Goal: Information Seeking & Learning: Learn about a topic

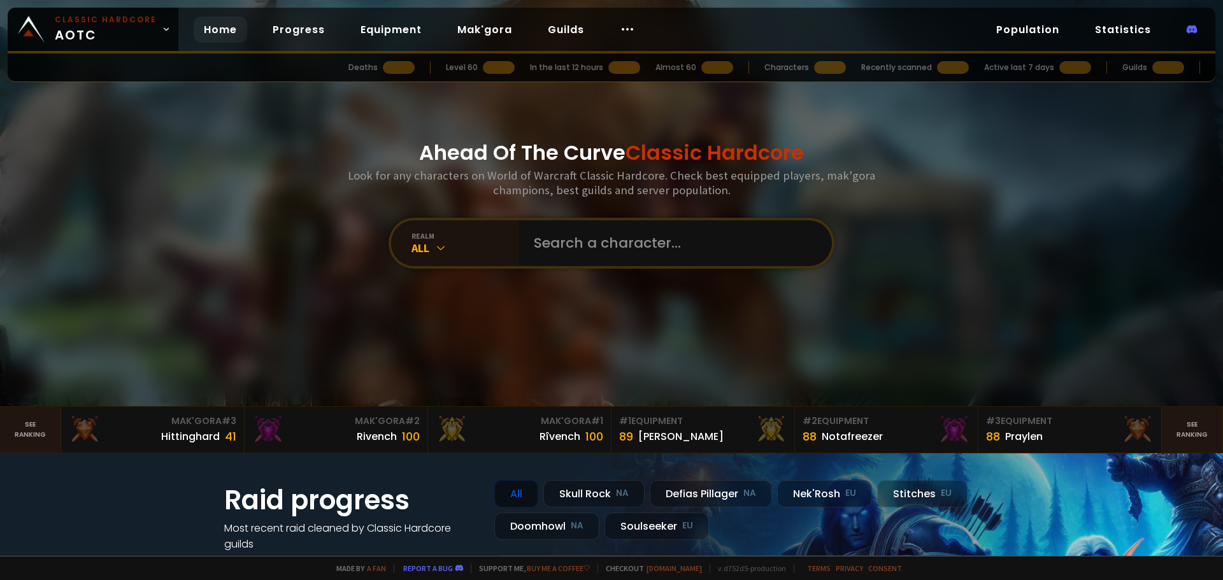
click at [609, 237] on input "text" at bounding box center [671, 243] width 290 height 46
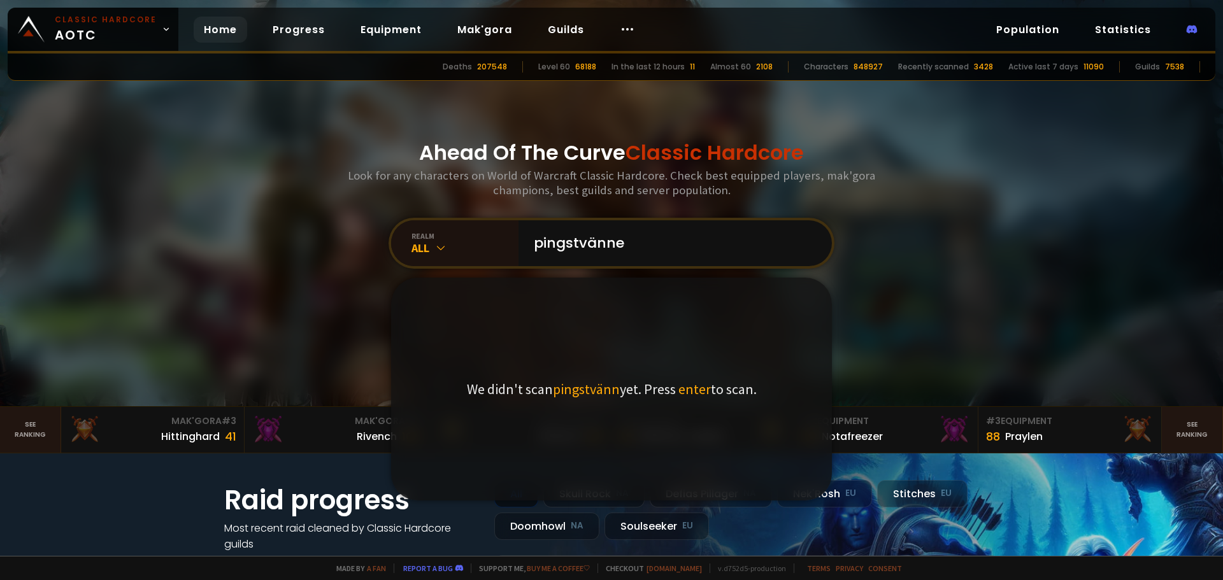
type input "pingstvännen"
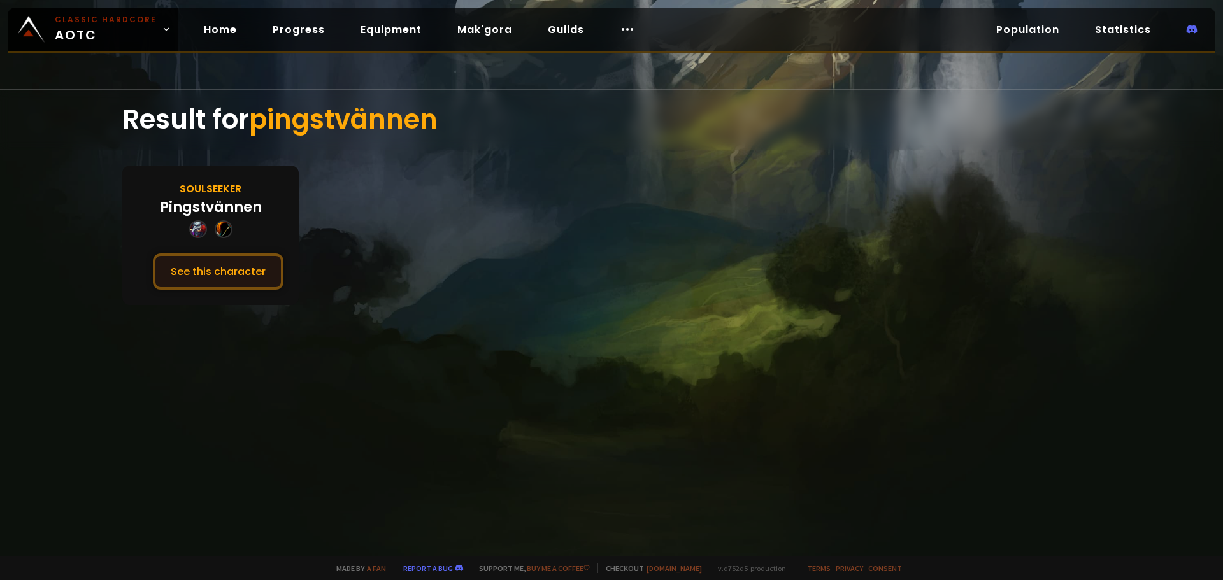
click at [260, 267] on button "See this character" at bounding box center [218, 271] width 131 height 36
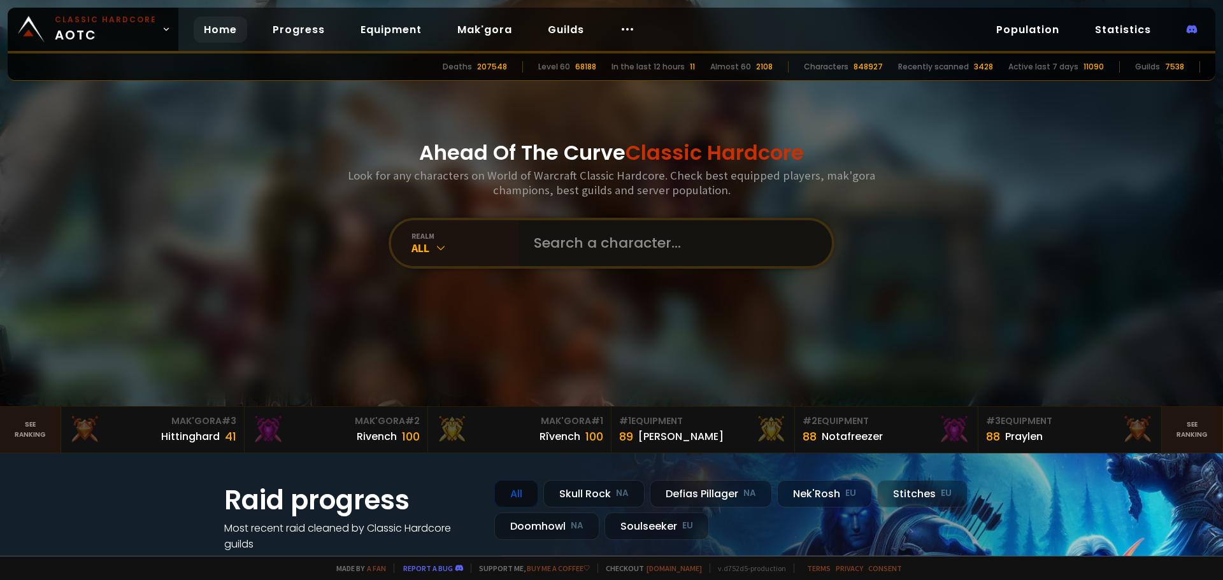
click at [632, 245] on input "text" at bounding box center [671, 243] width 290 height 46
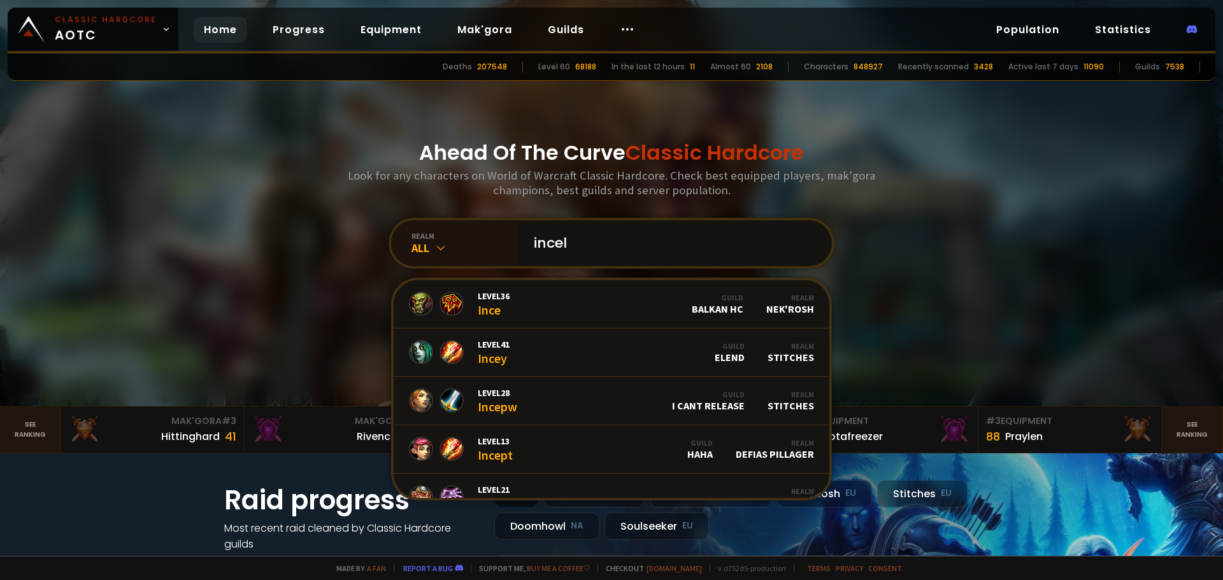
type input "incels"
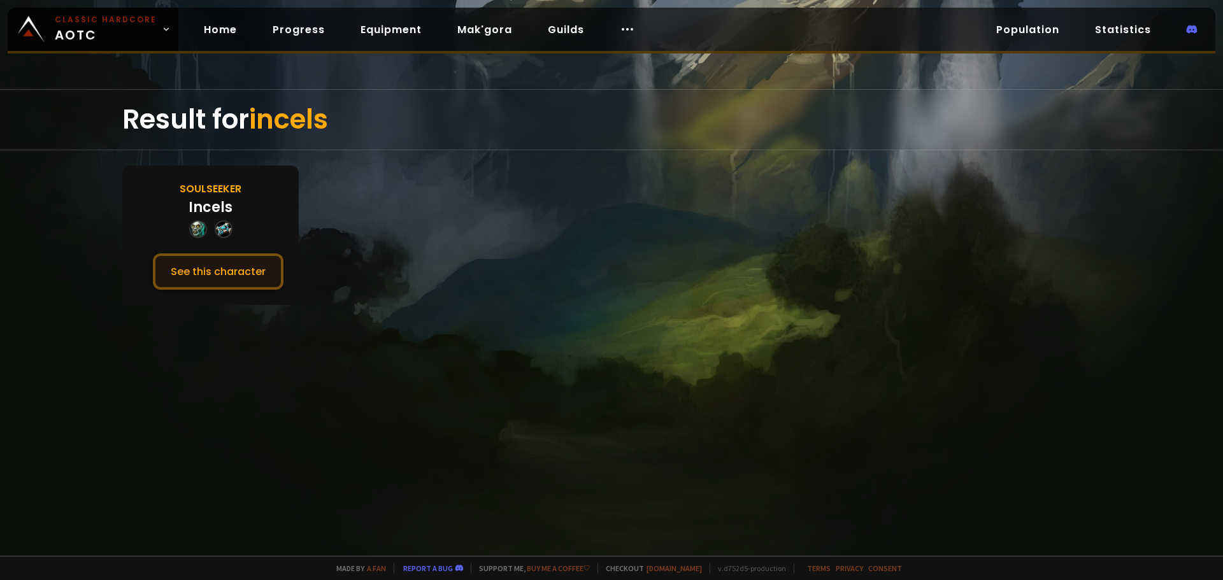
click at [225, 276] on button "See this character" at bounding box center [218, 271] width 131 height 36
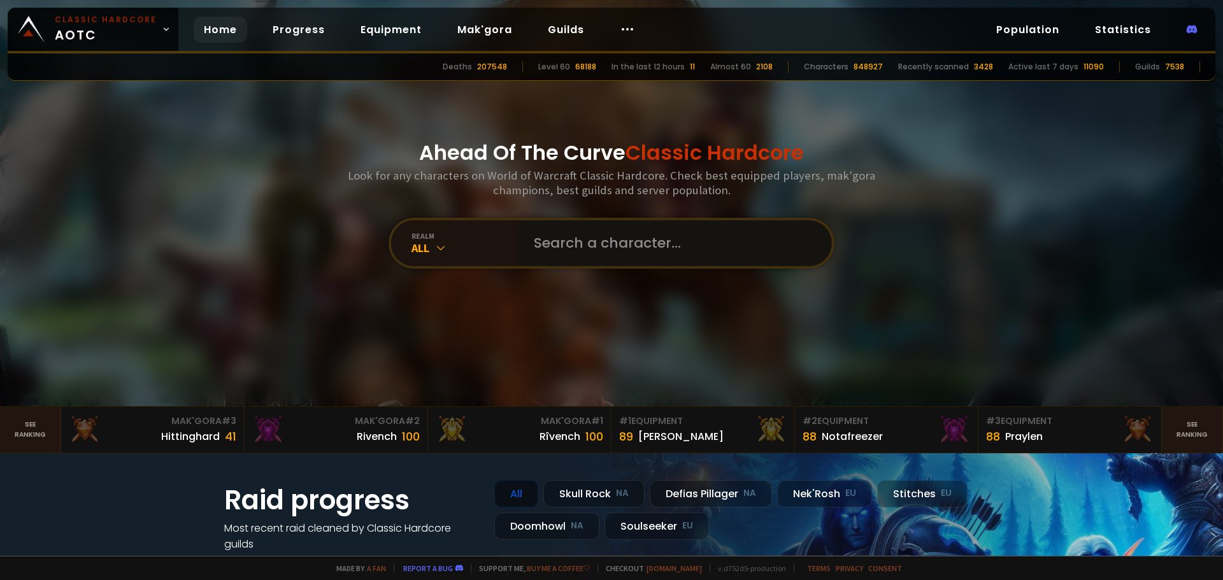
click at [602, 240] on input "text" at bounding box center [671, 243] width 290 height 46
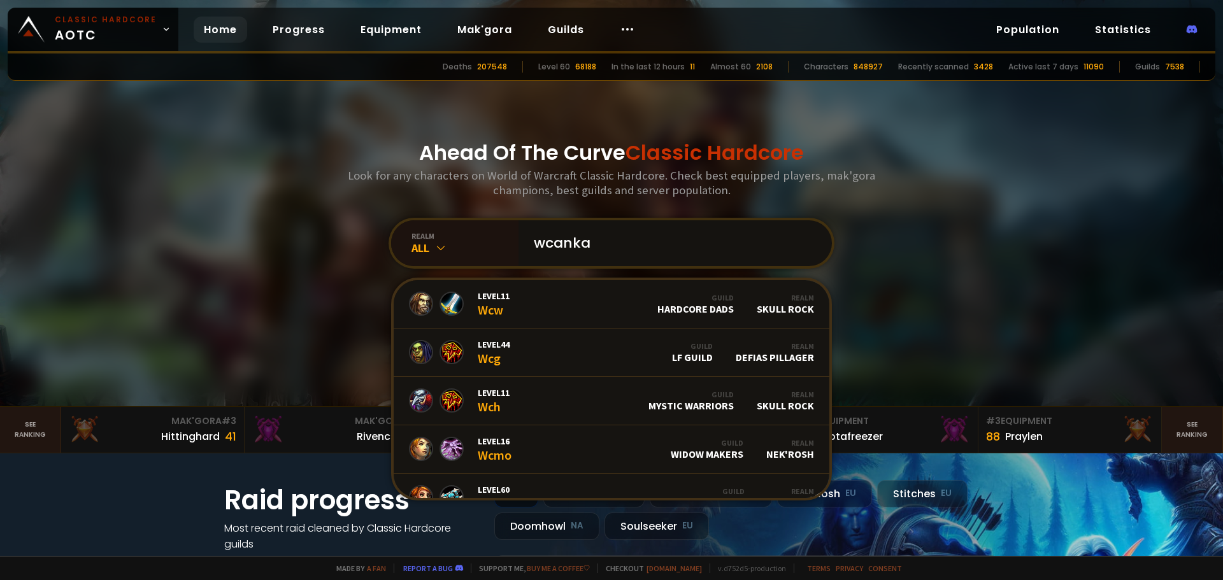
type input "wcankan"
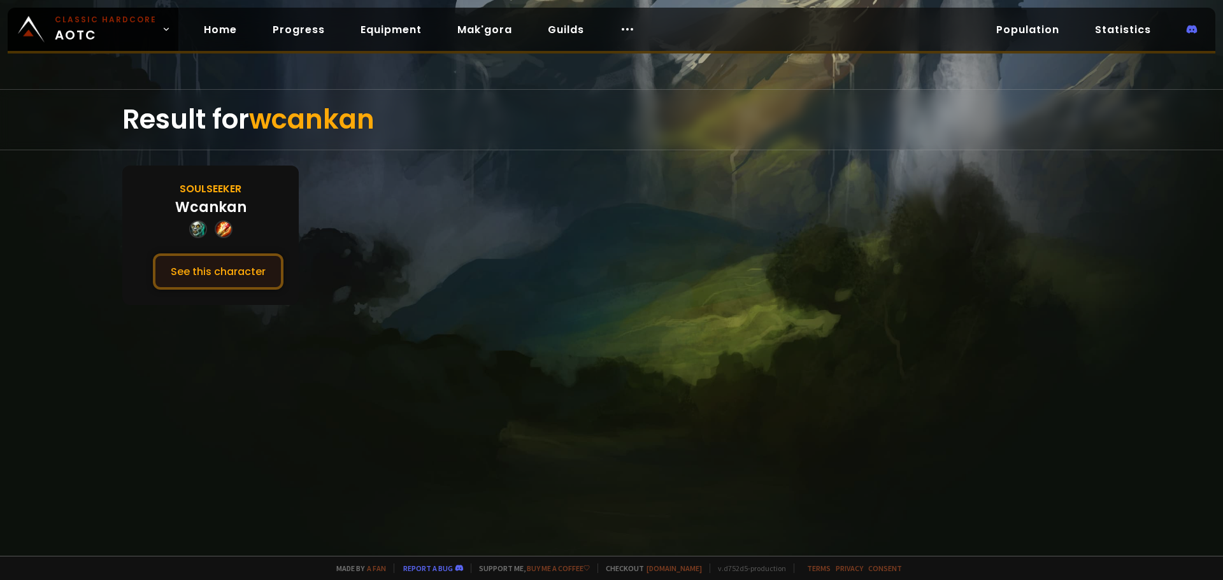
click at [213, 277] on button "See this character" at bounding box center [218, 271] width 131 height 36
